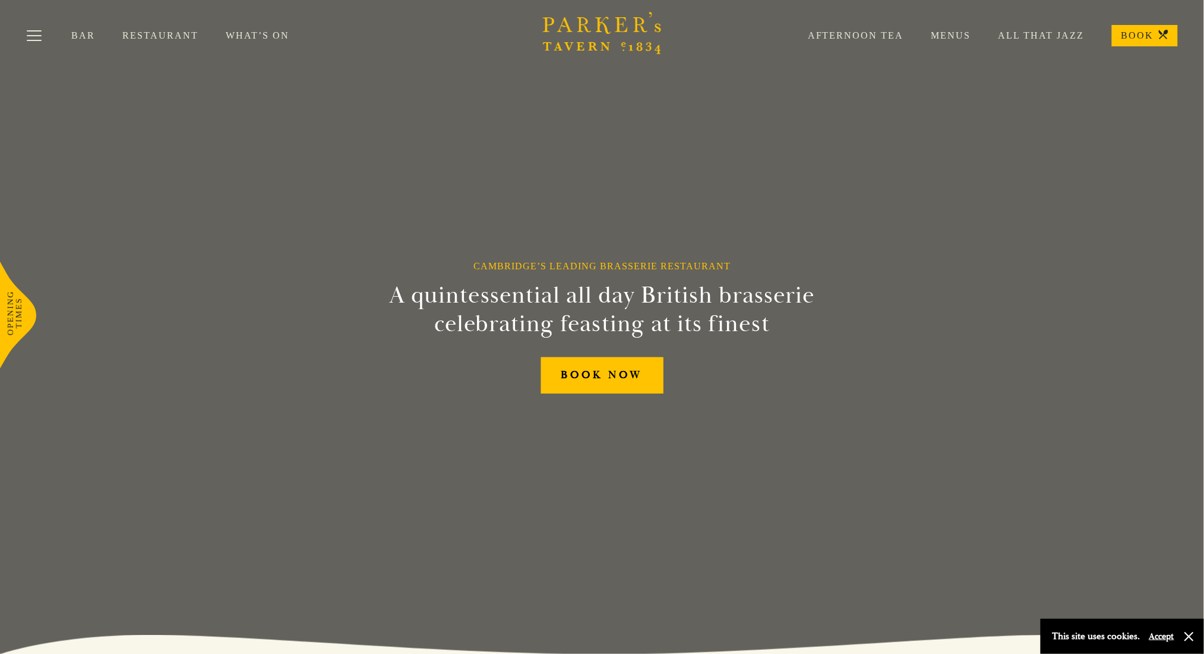
click at [904, 36] on link "Afternoon Tea" at bounding box center [843, 36] width 124 height 12
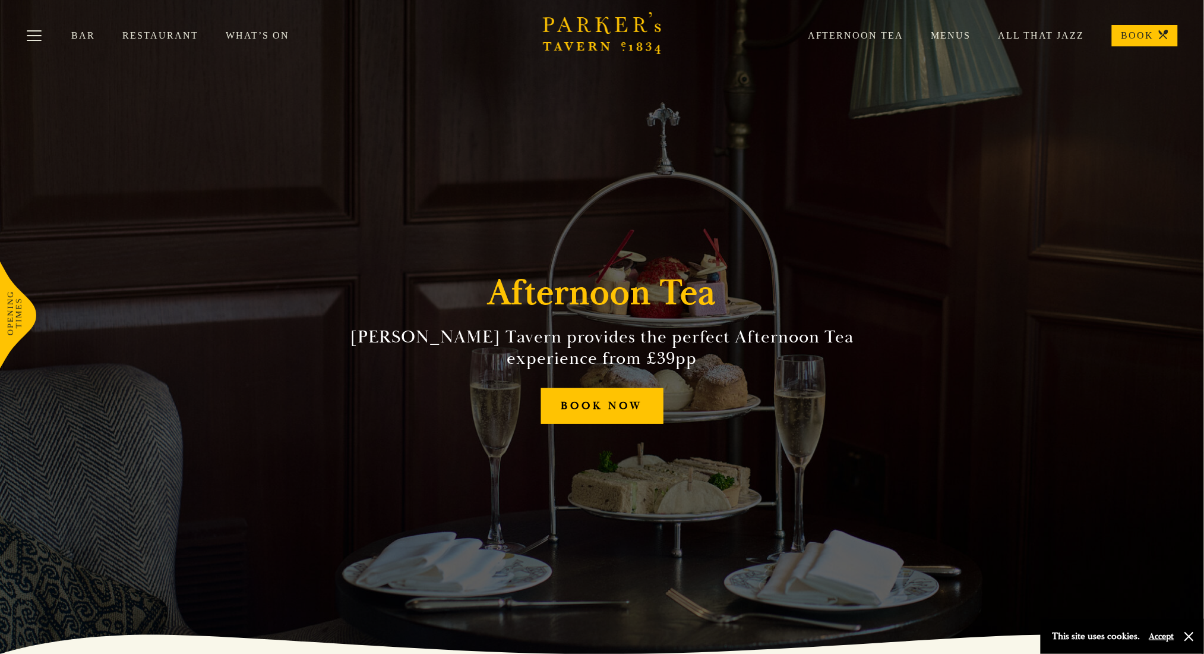
click at [149, 34] on link "Restaurant" at bounding box center [173, 36] width 103 height 12
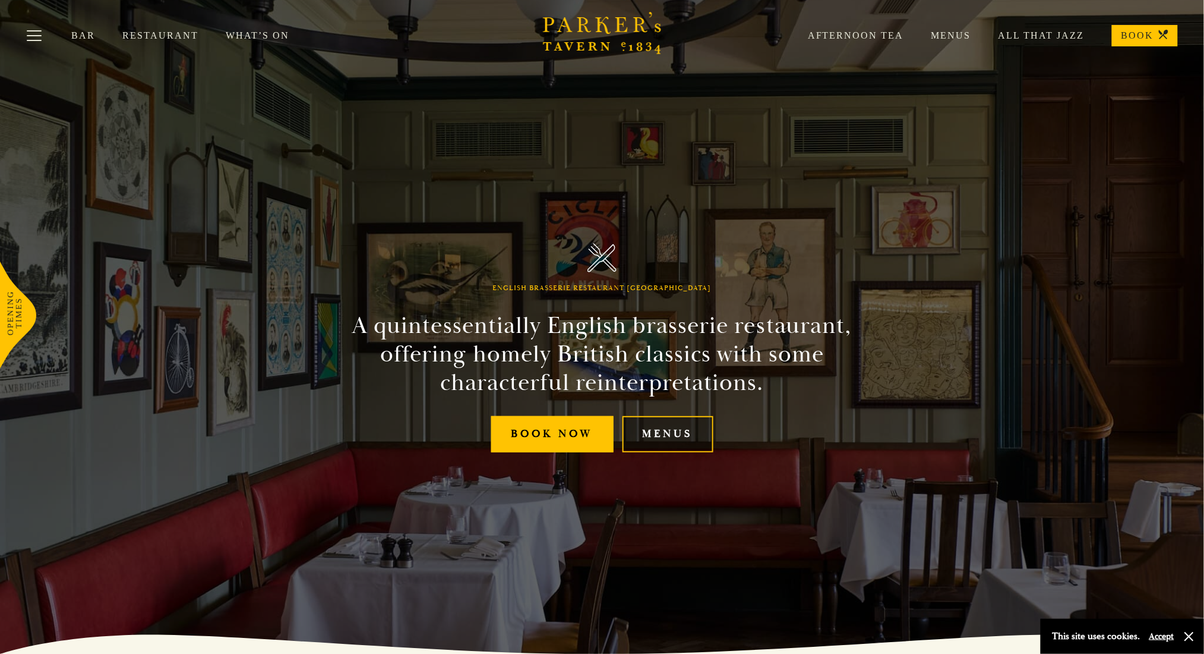
click at [670, 419] on link "Menus" at bounding box center [668, 434] width 91 height 36
click at [655, 433] on link "Menus" at bounding box center [668, 434] width 91 height 36
